Goal: Complete application form

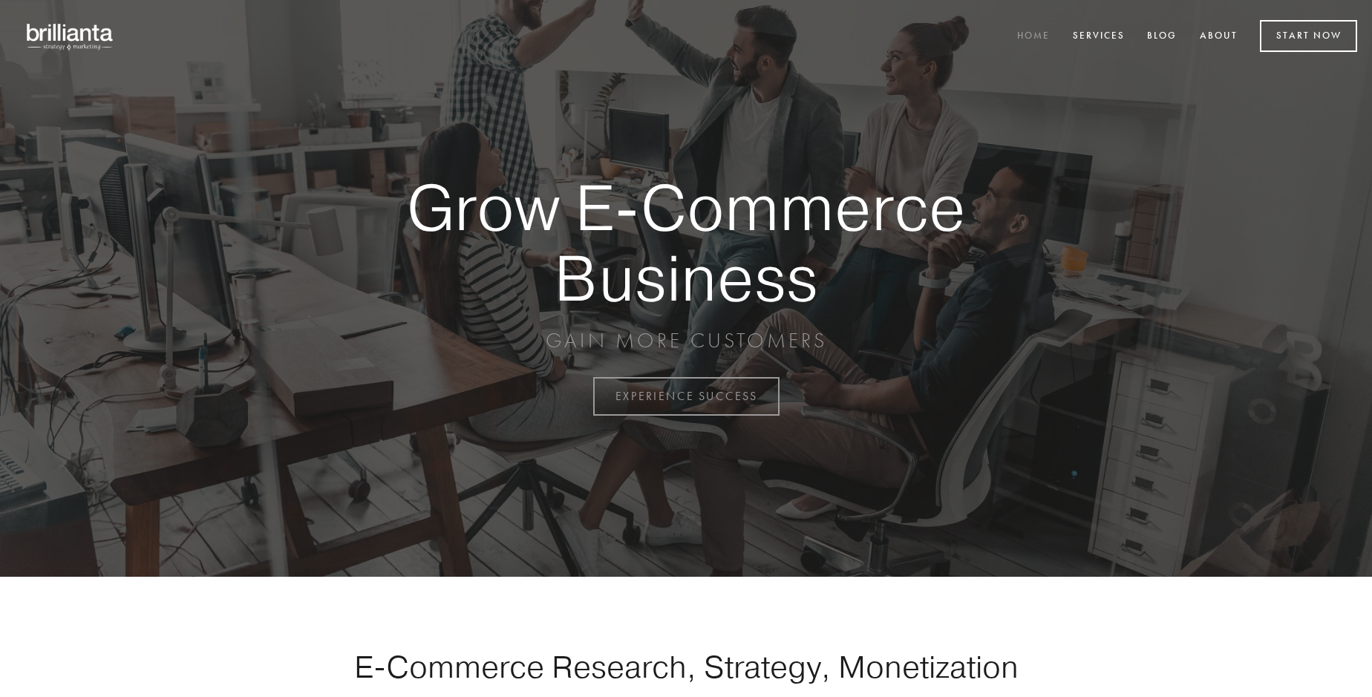
scroll to position [3891, 0]
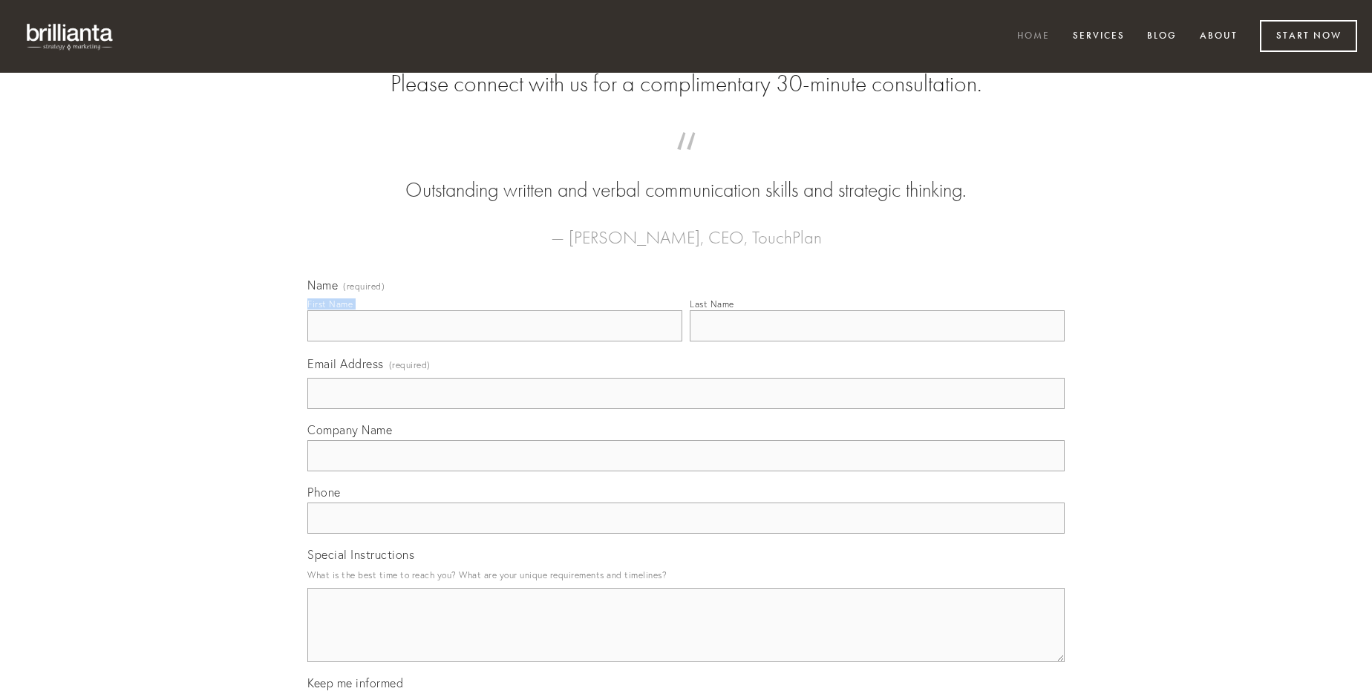
type input "[PERSON_NAME]"
click at [877, 341] on input "Last Name" at bounding box center [877, 325] width 375 height 31
type input "[PERSON_NAME]"
click at [686, 409] on input "Email Address (required)" at bounding box center [685, 393] width 757 height 31
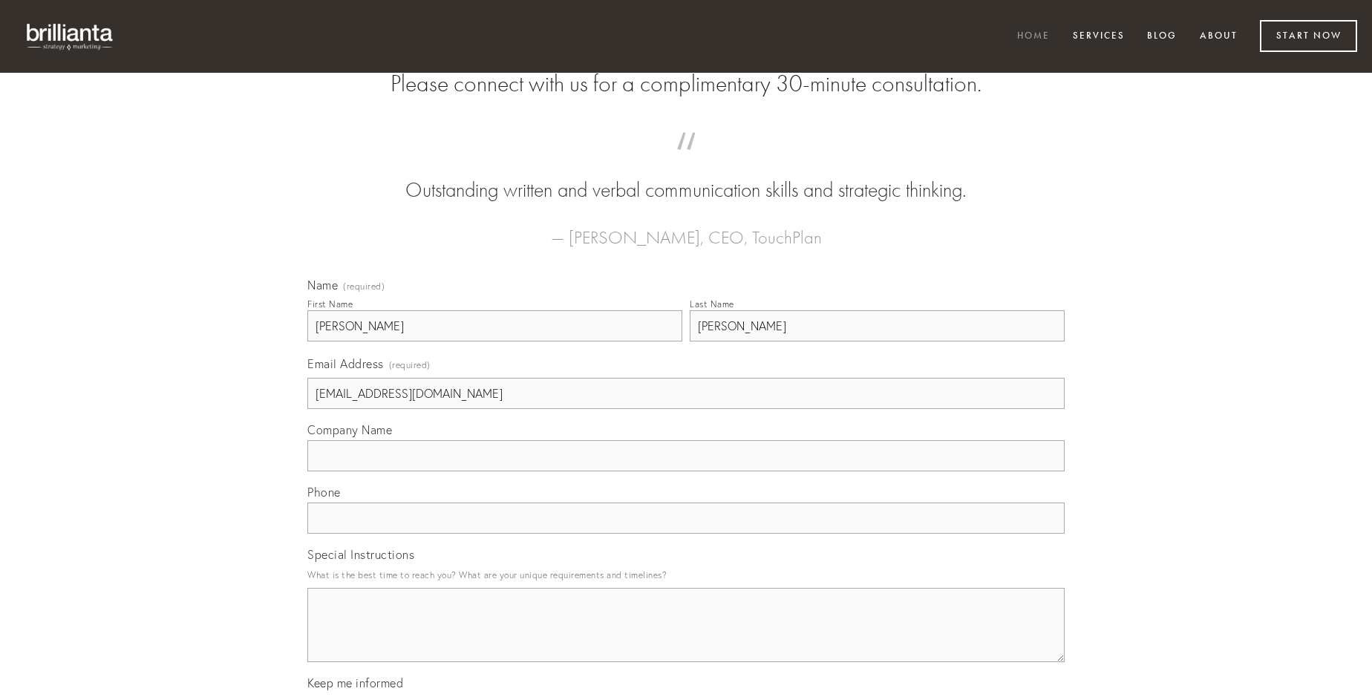
type input "[EMAIL_ADDRESS][DOMAIN_NAME]"
click at [686, 471] on input "Company Name" at bounding box center [685, 455] width 757 height 31
type input "ciminatio"
click at [686, 534] on input "text" at bounding box center [685, 517] width 757 height 31
click at [686, 638] on textarea "Special Instructions" at bounding box center [685, 625] width 757 height 74
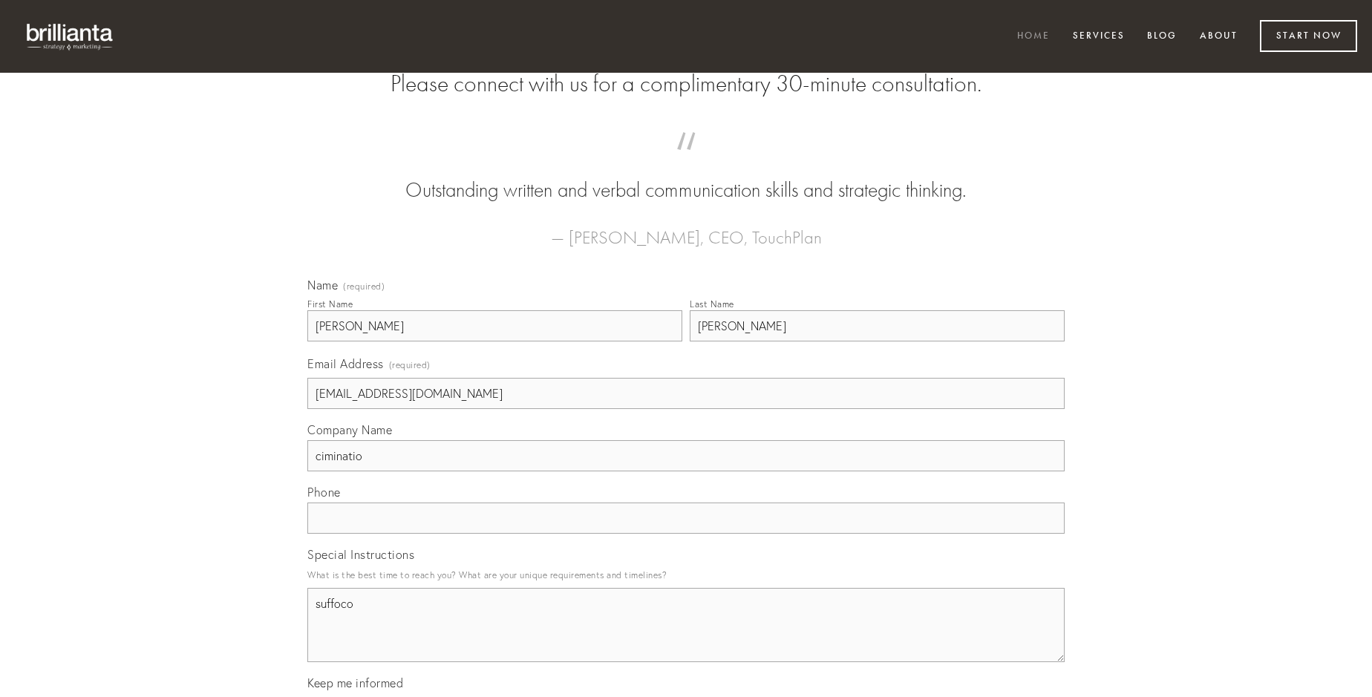
type textarea "suffoco"
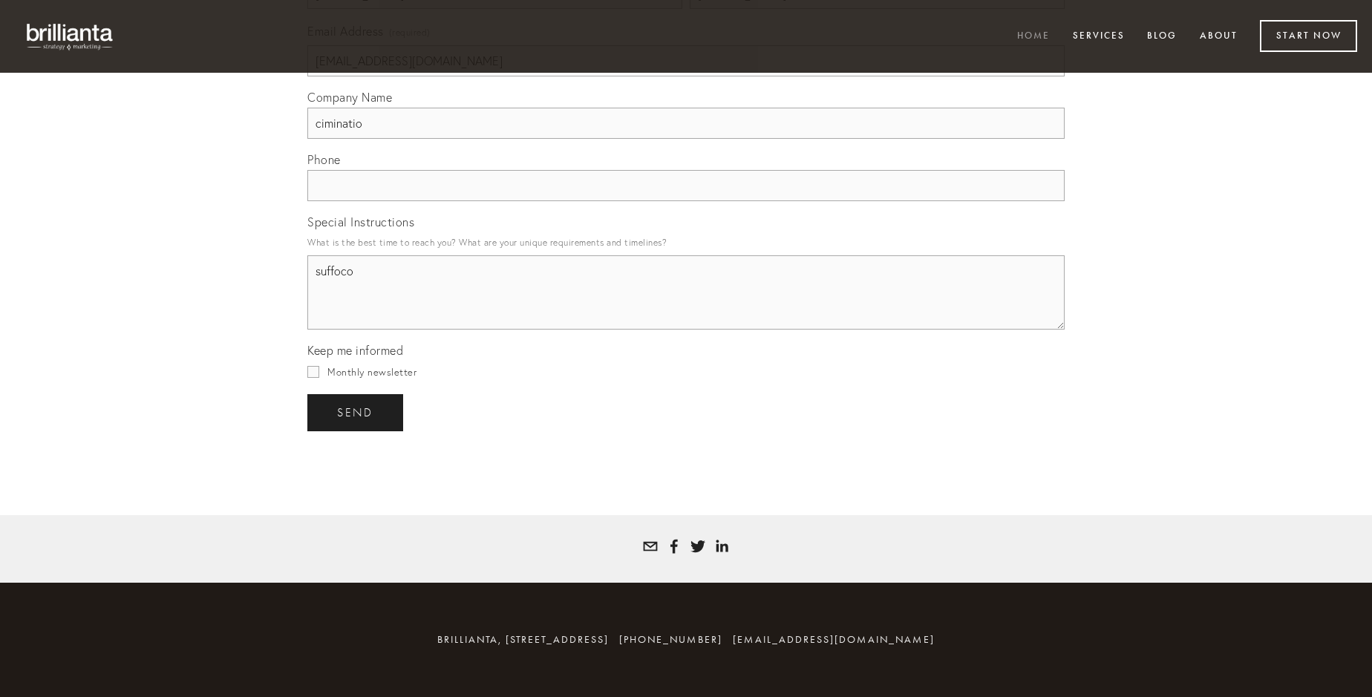
click at [356, 412] on span "send" at bounding box center [355, 412] width 36 height 13
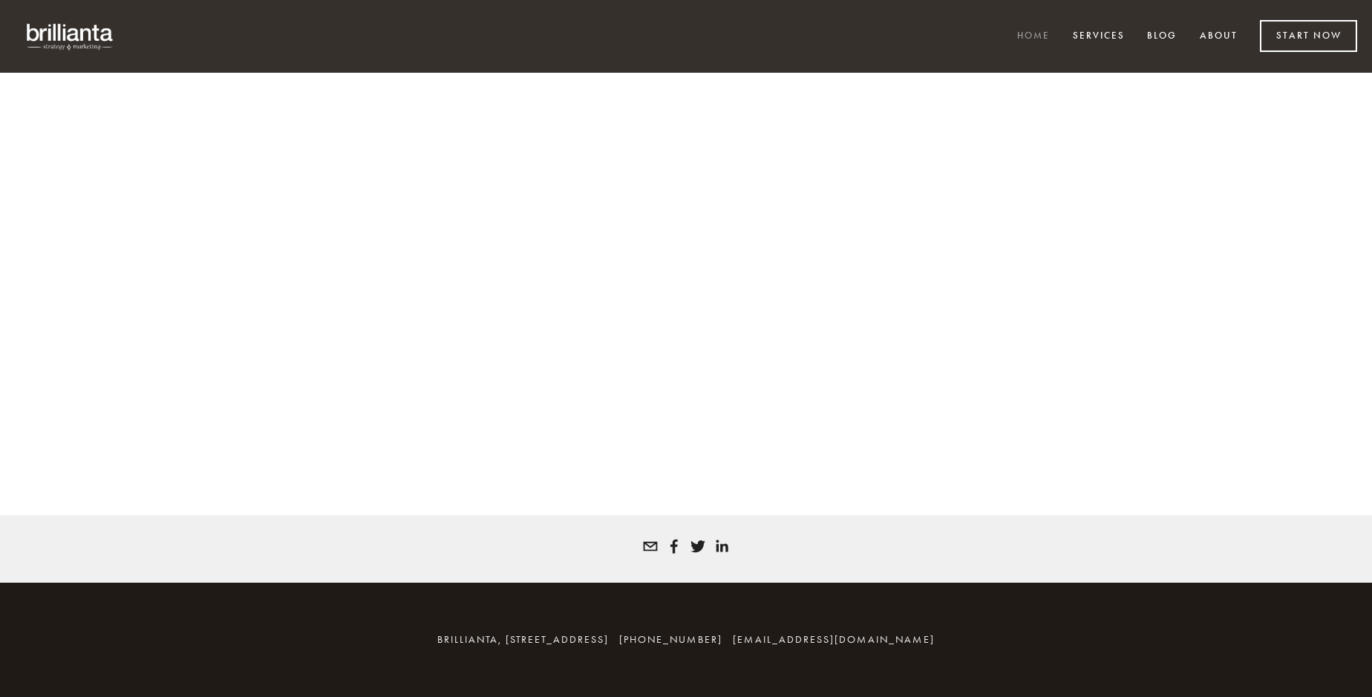
scroll to position [3871, 0]
